Goal: Information Seeking & Learning: Learn about a topic

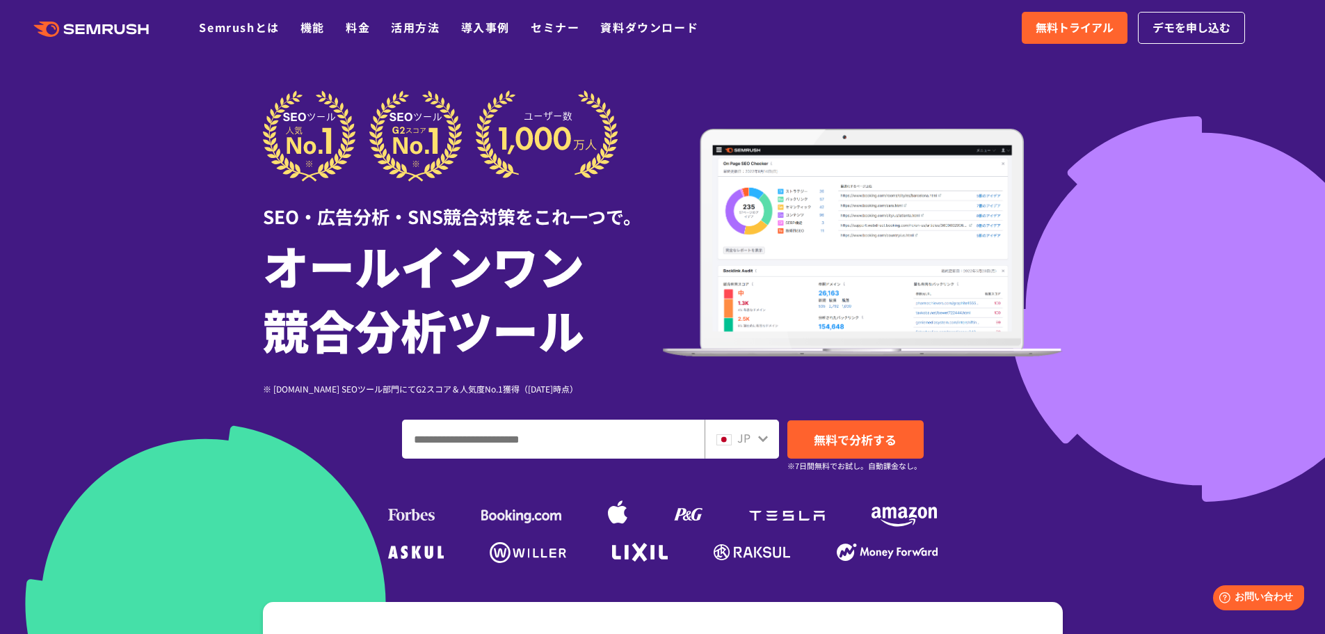
click at [104, 22] on icon ".cls {fill: #FF642D;}" at bounding box center [92, 29] width 157 height 15
click at [260, 31] on link "Semrushとは" at bounding box center [239, 27] width 80 height 17
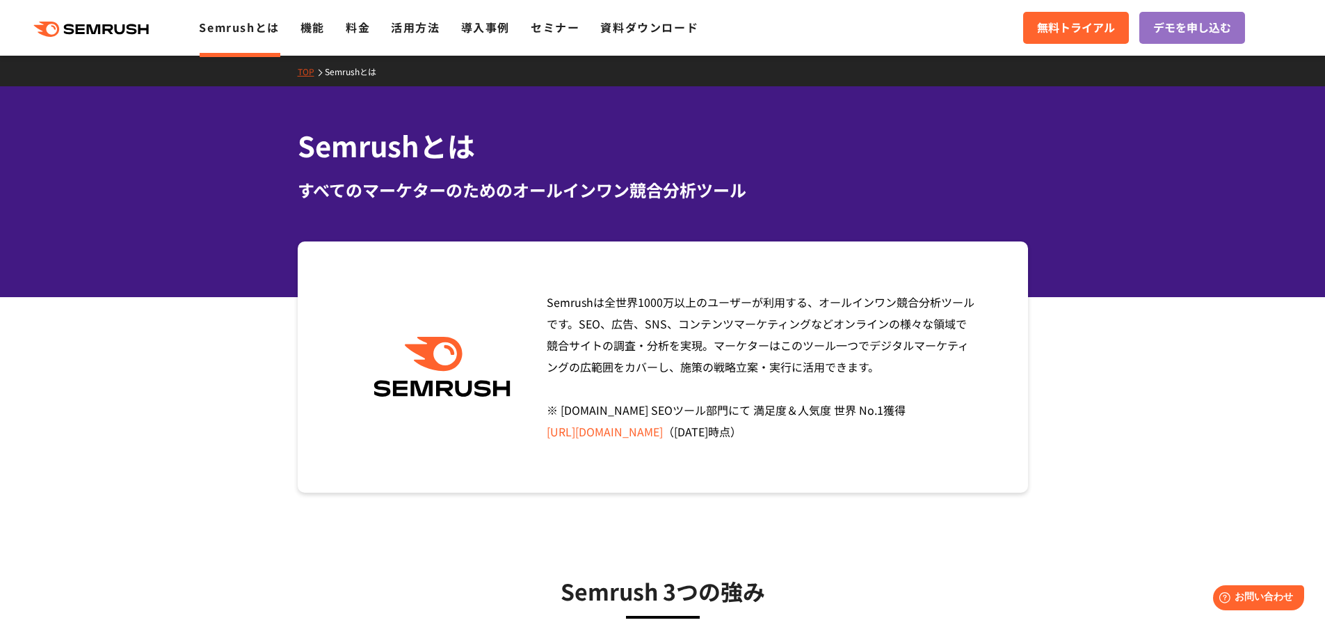
click at [308, 15] on div ".cls {fill: #FF642D;} .cls {fill: #FF642D;} Semrushとは 機能 料金 活用方法 導入事例 セミナー 資料ダウ…" at bounding box center [662, 28] width 1325 height 42
click at [310, 22] on link "機能" at bounding box center [312, 27] width 24 height 17
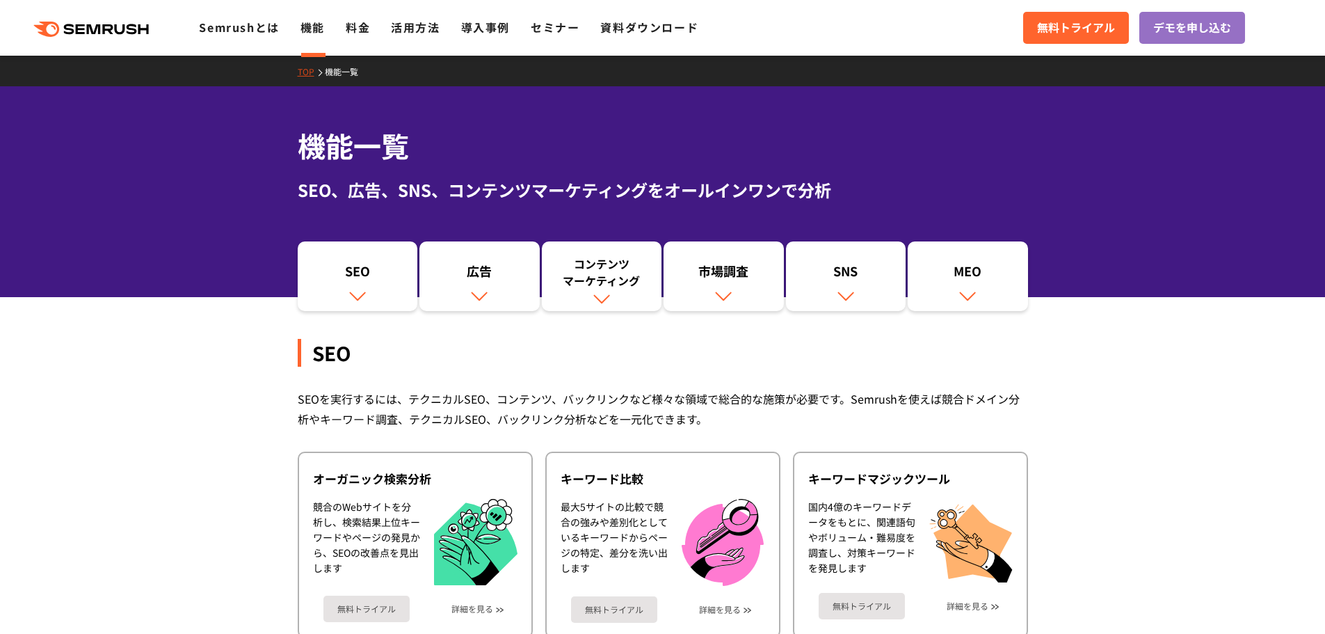
click at [348, 24] on link "料金" at bounding box center [358, 27] width 24 height 17
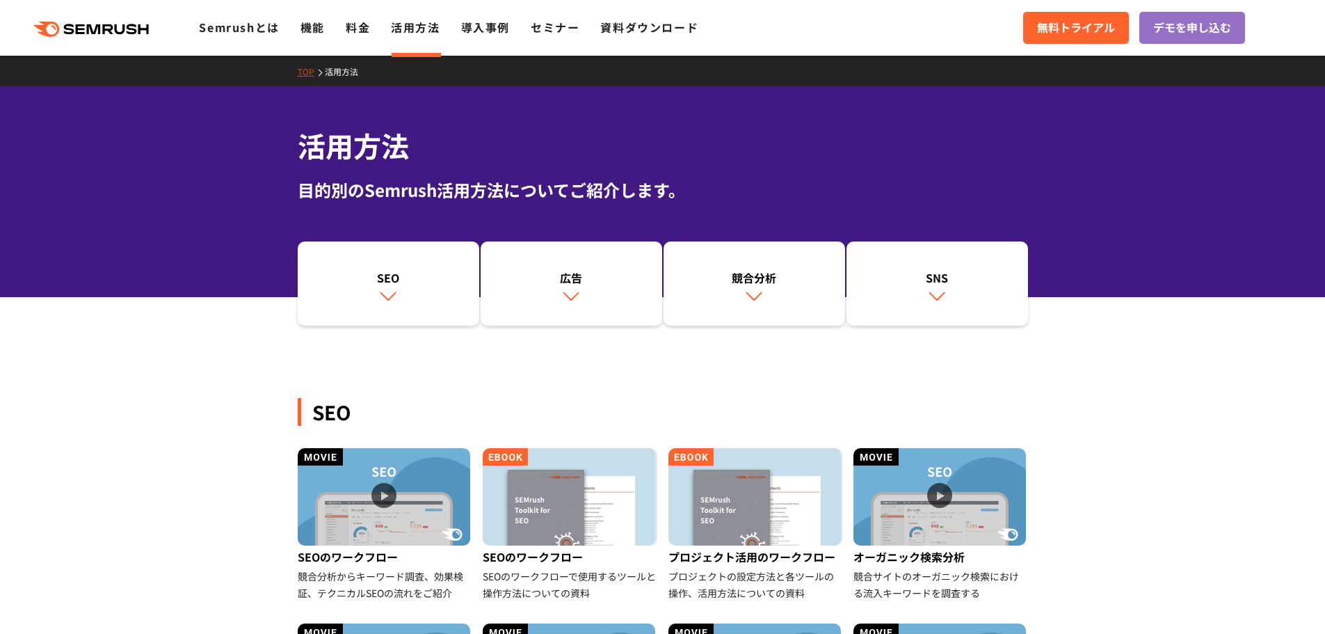
click at [485, 30] on link "導入事例" at bounding box center [485, 27] width 49 height 17
